Goal: Navigation & Orientation: Find specific page/section

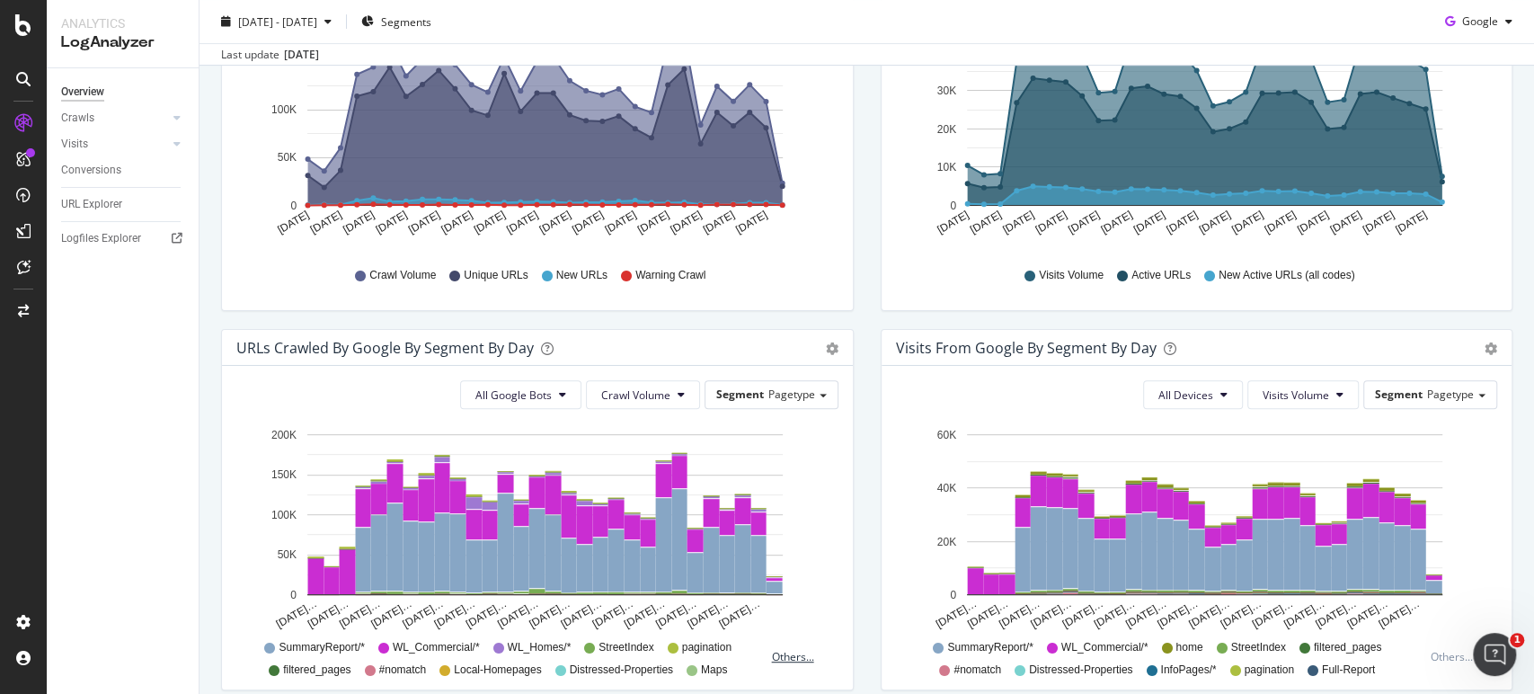
scroll to position [399, 0]
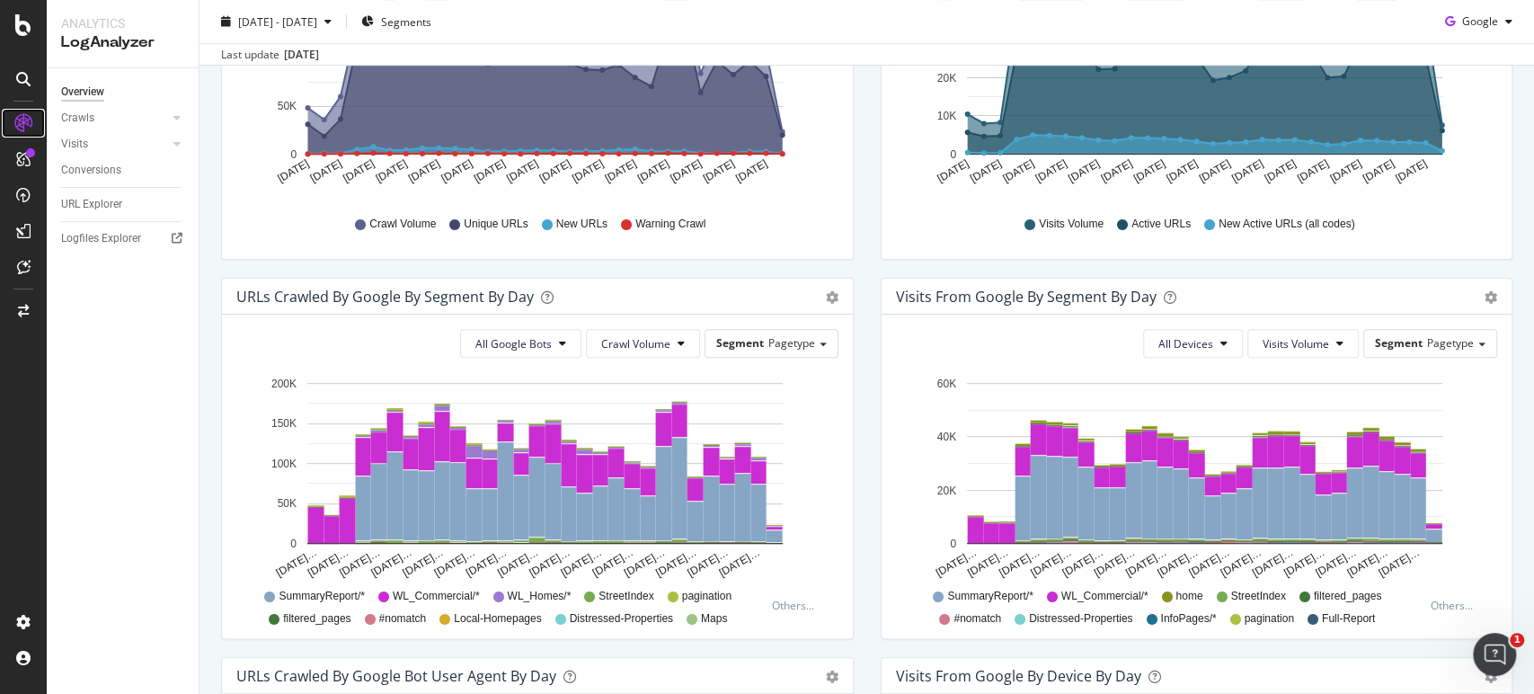
click at [24, 116] on icon at bounding box center [23, 123] width 18 height 18
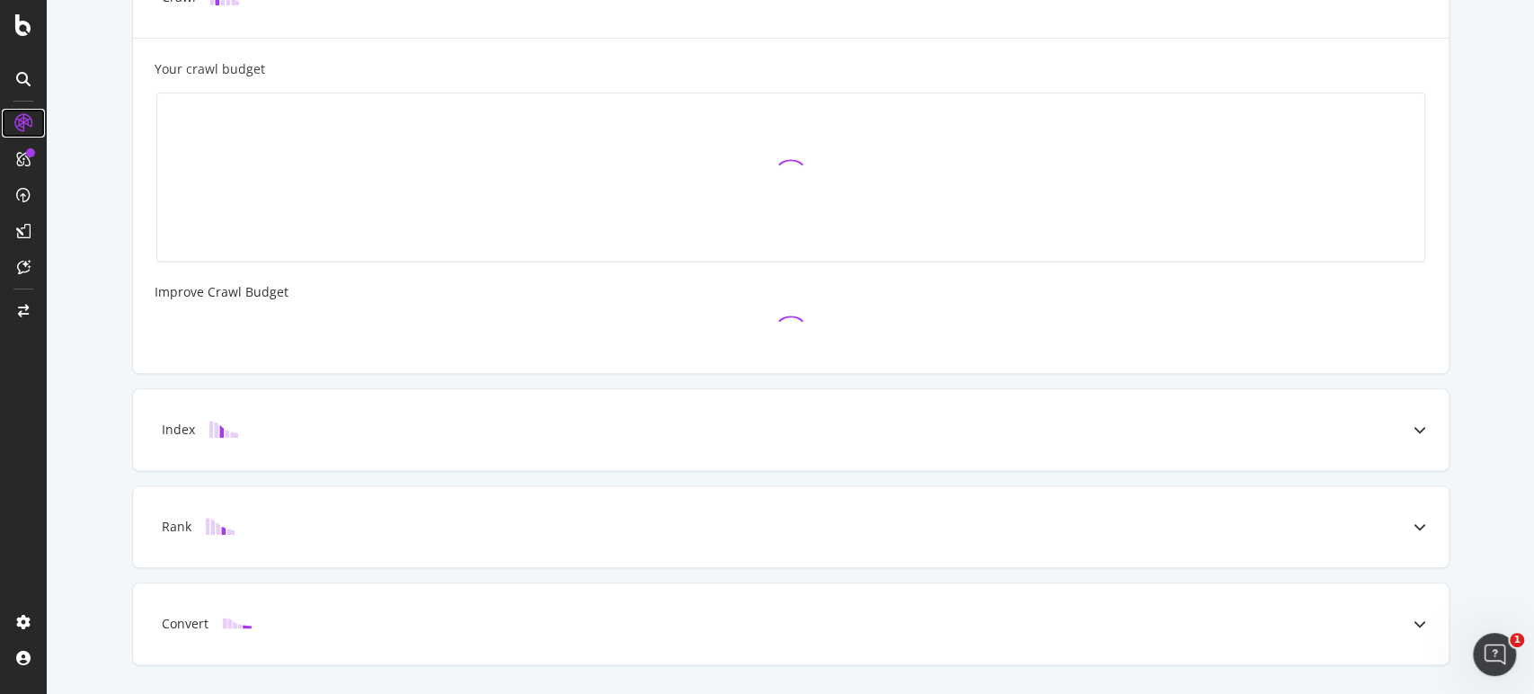
scroll to position [499, 0]
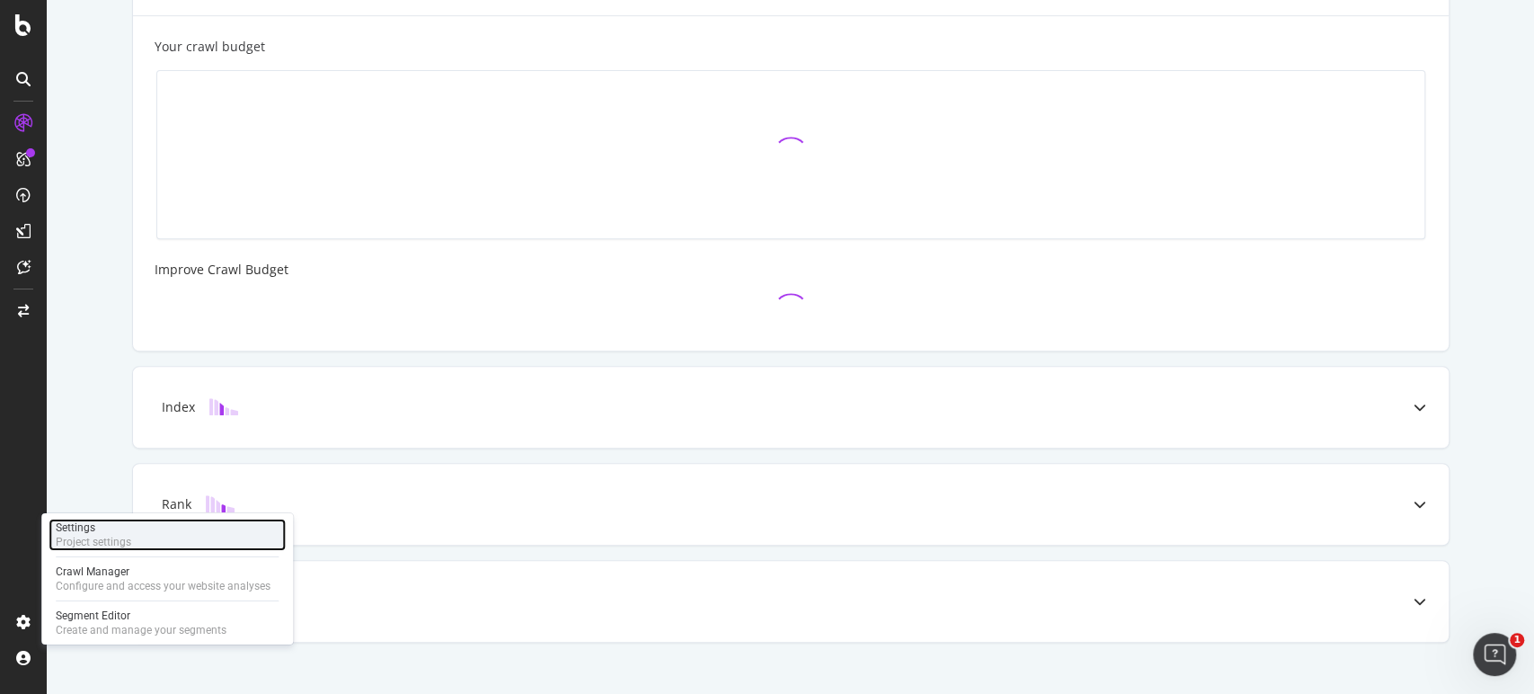
click at [90, 521] on div "Settings" at bounding box center [94, 527] width 76 height 14
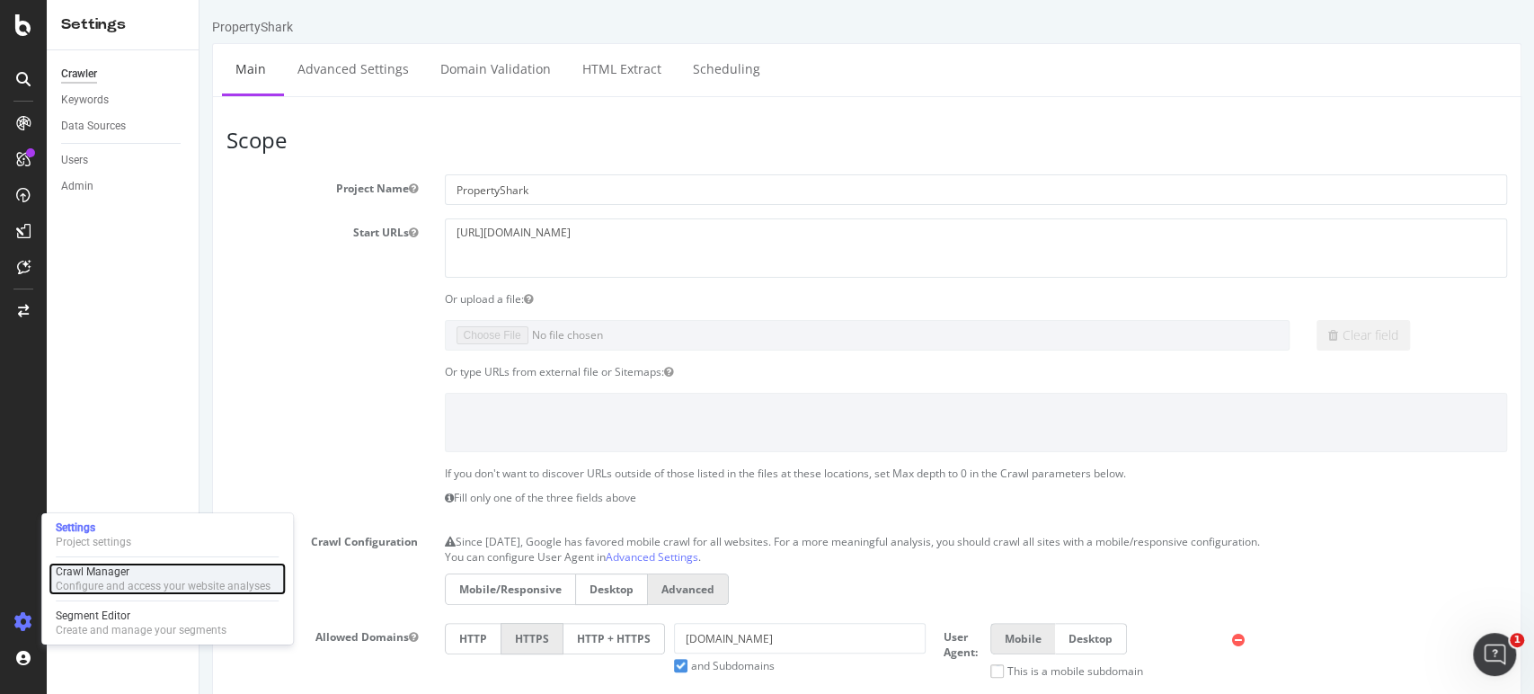
click at [108, 571] on div "Crawl Manager" at bounding box center [163, 572] width 215 height 14
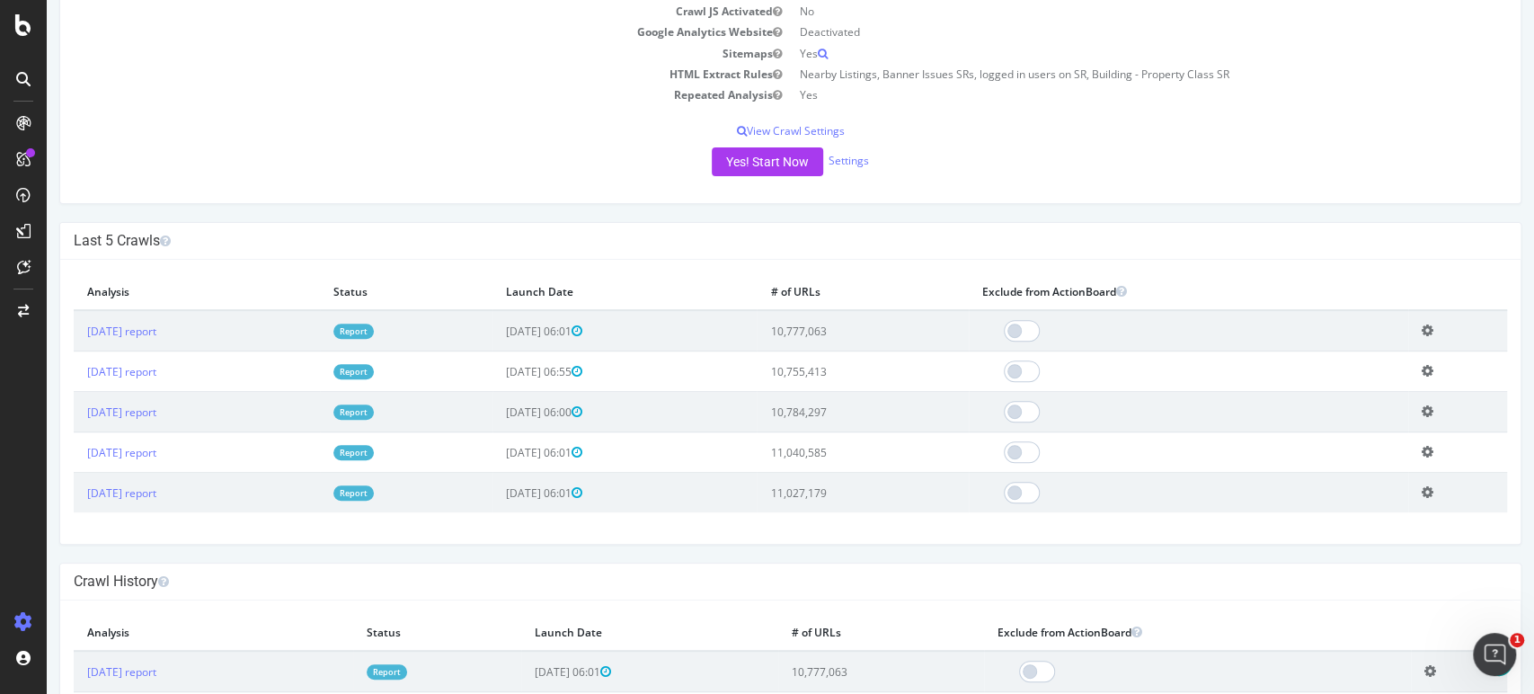
scroll to position [399, 0]
